Goal: Find specific page/section: Find specific page/section

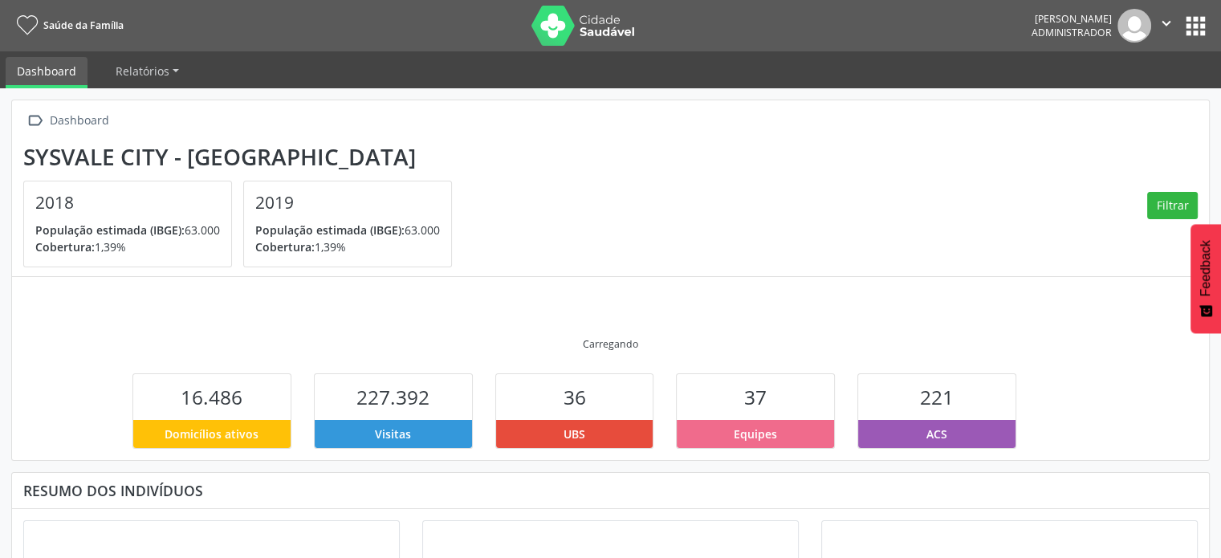
click at [1193, 22] on button "apps" at bounding box center [1196, 26] width 28 height 28
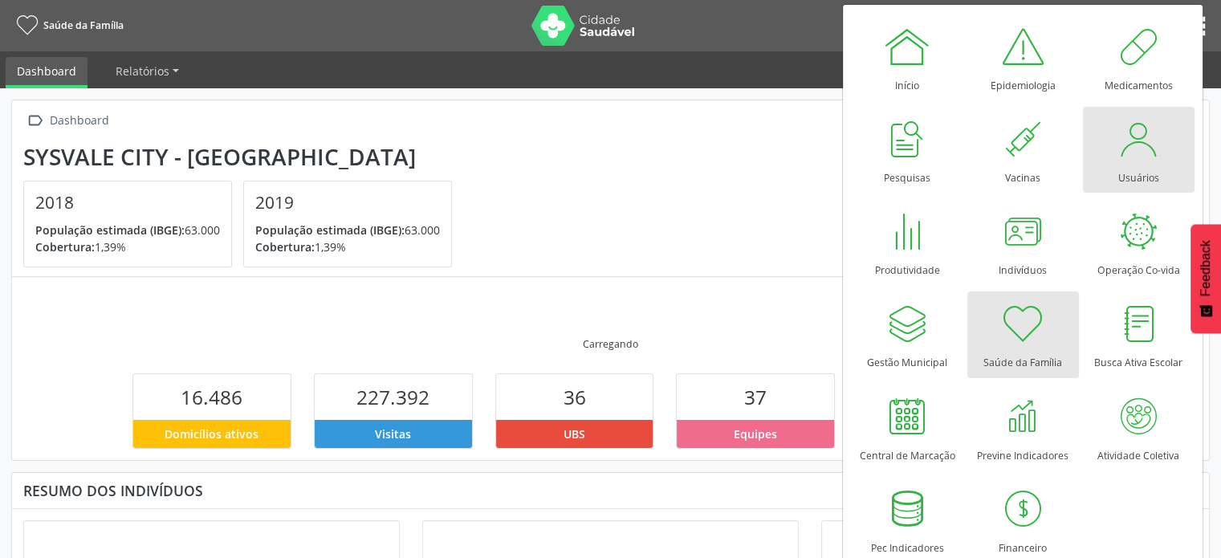
click at [1127, 165] on div "Usuários" at bounding box center [1139, 174] width 41 height 22
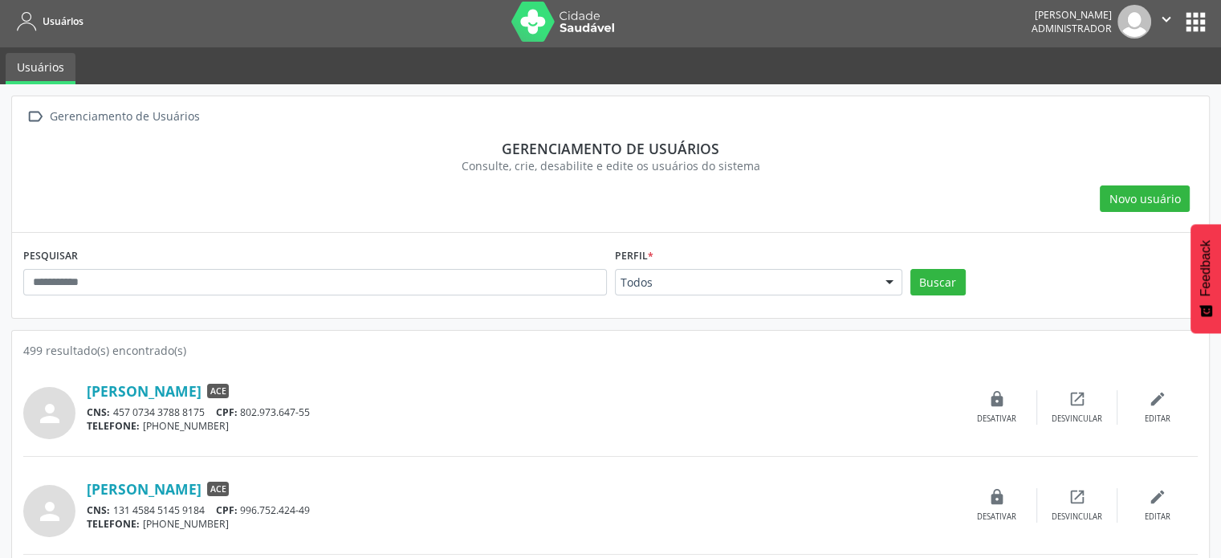
scroll to position [241, 0]
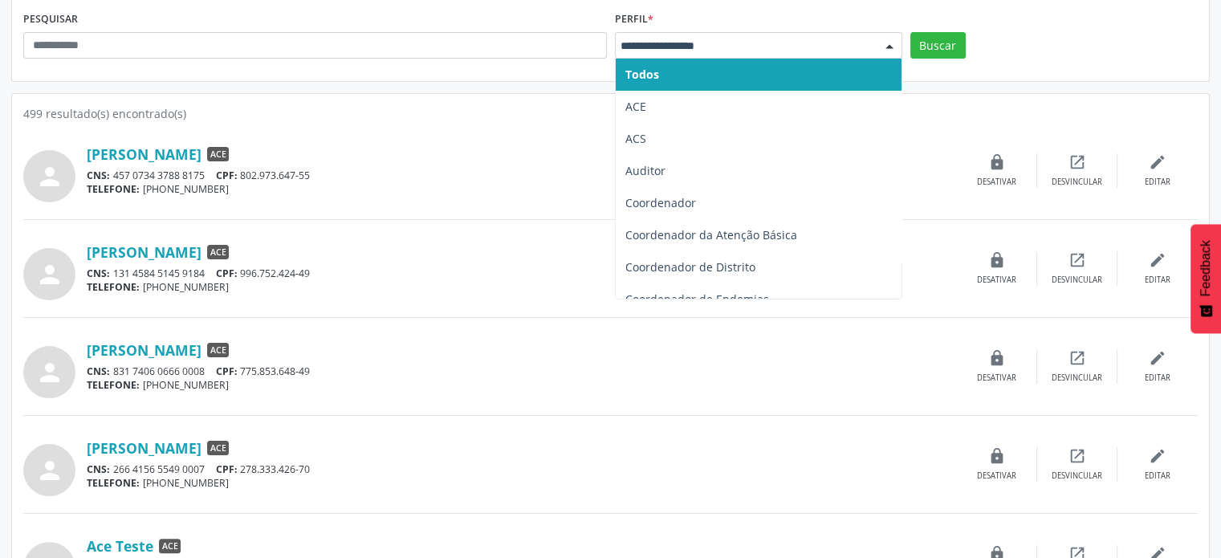
click at [727, 32] on div at bounding box center [758, 45] width 287 height 27
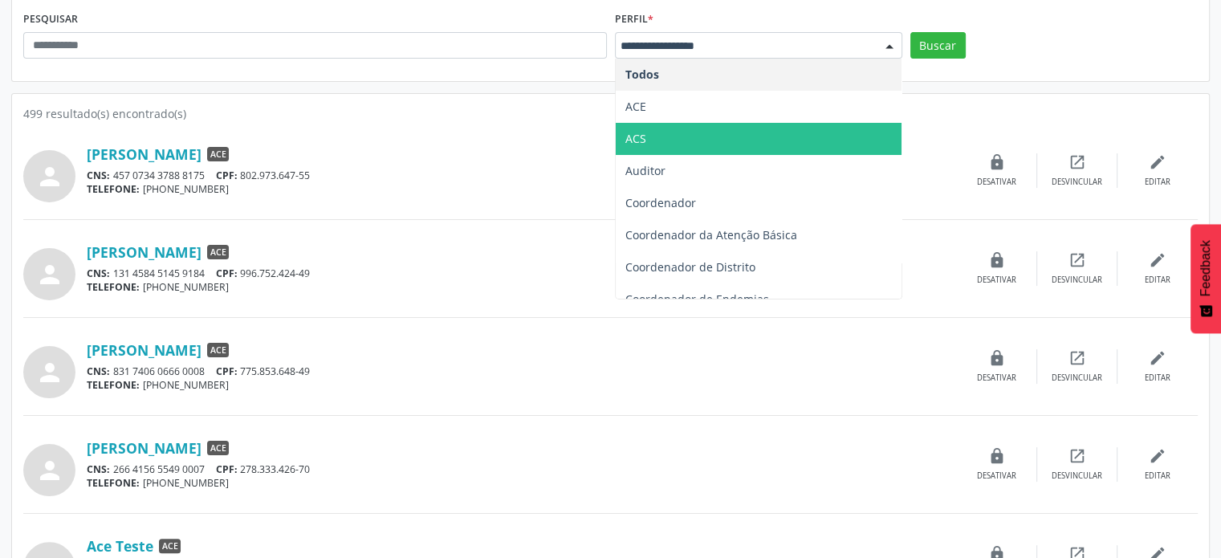
click at [684, 128] on span "ACS" at bounding box center [759, 139] width 286 height 32
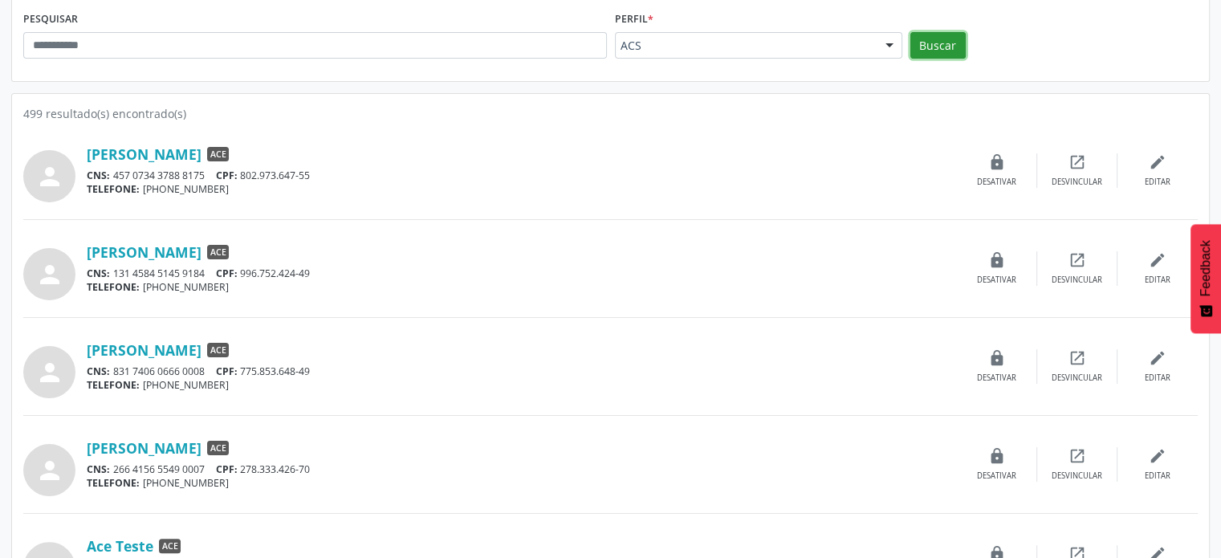
click at [949, 49] on button "Buscar" at bounding box center [938, 45] width 55 height 27
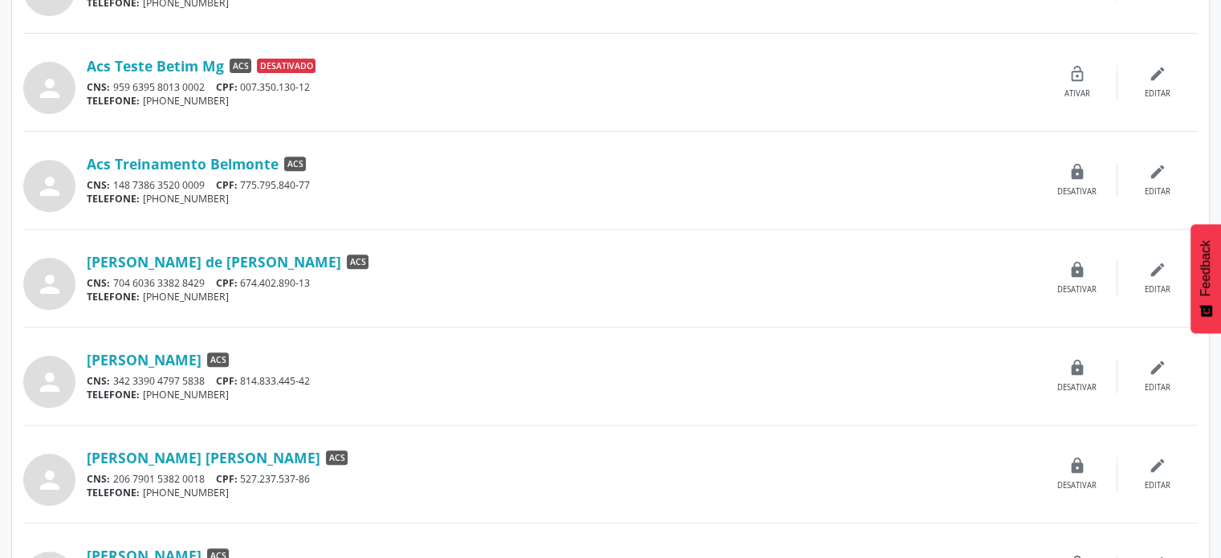
scroll to position [642, 0]
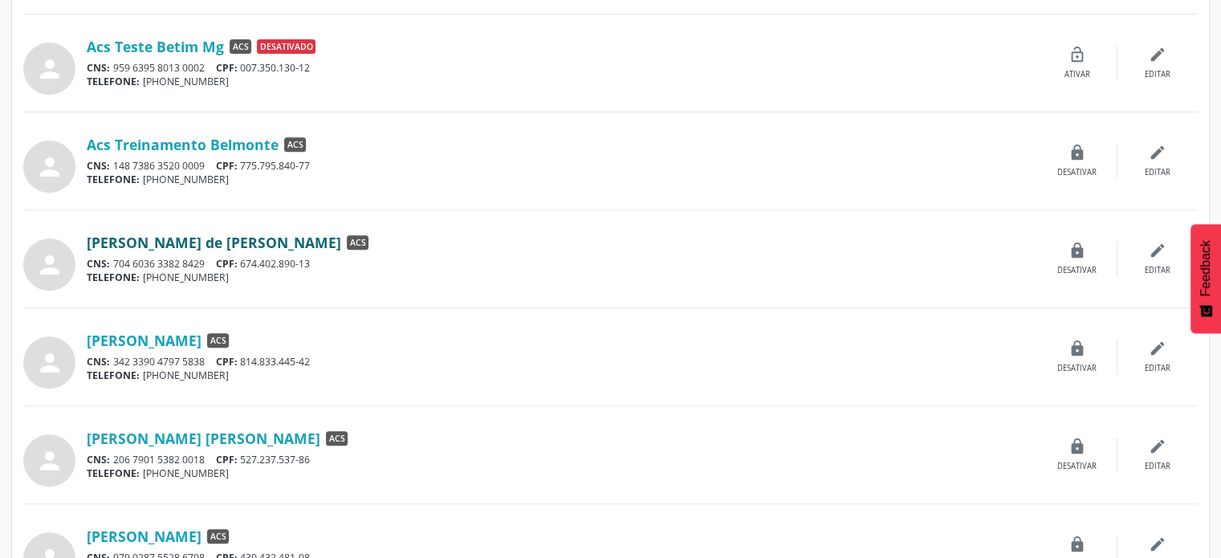
click at [138, 239] on link "[PERSON_NAME] de [PERSON_NAME]" at bounding box center [214, 243] width 255 height 18
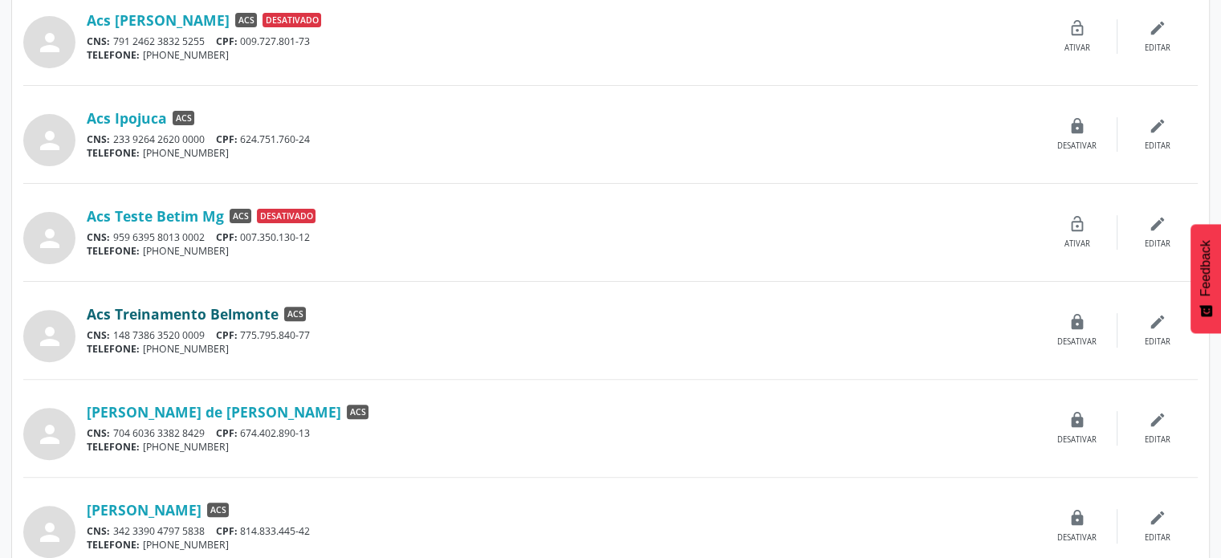
scroll to position [482, 0]
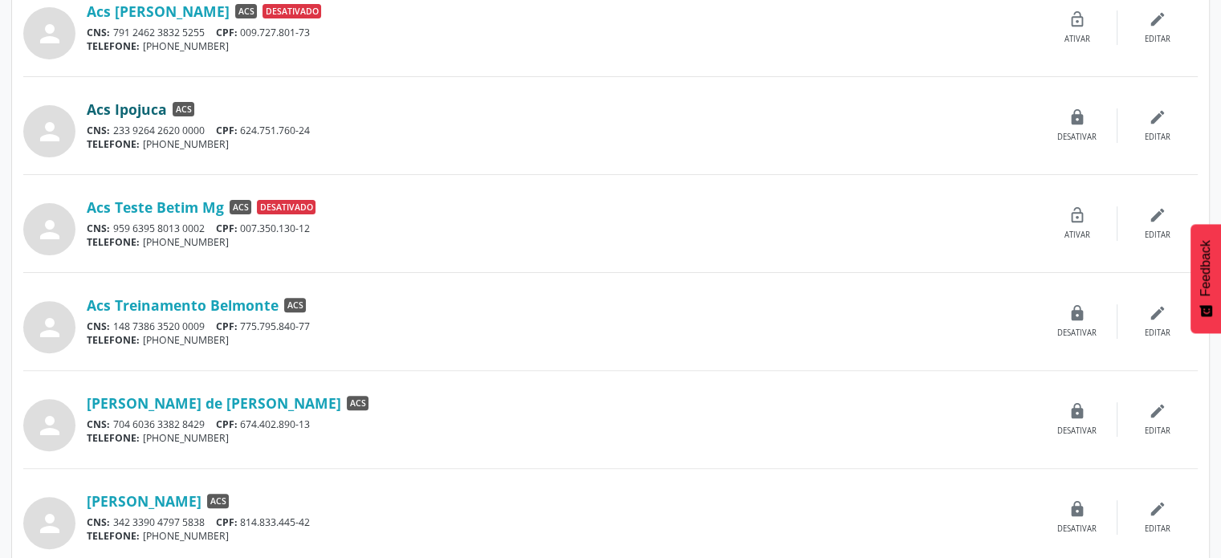
click at [118, 109] on link "Acs Ipojuca" at bounding box center [127, 109] width 80 height 18
